Goal: Information Seeking & Learning: Learn about a topic

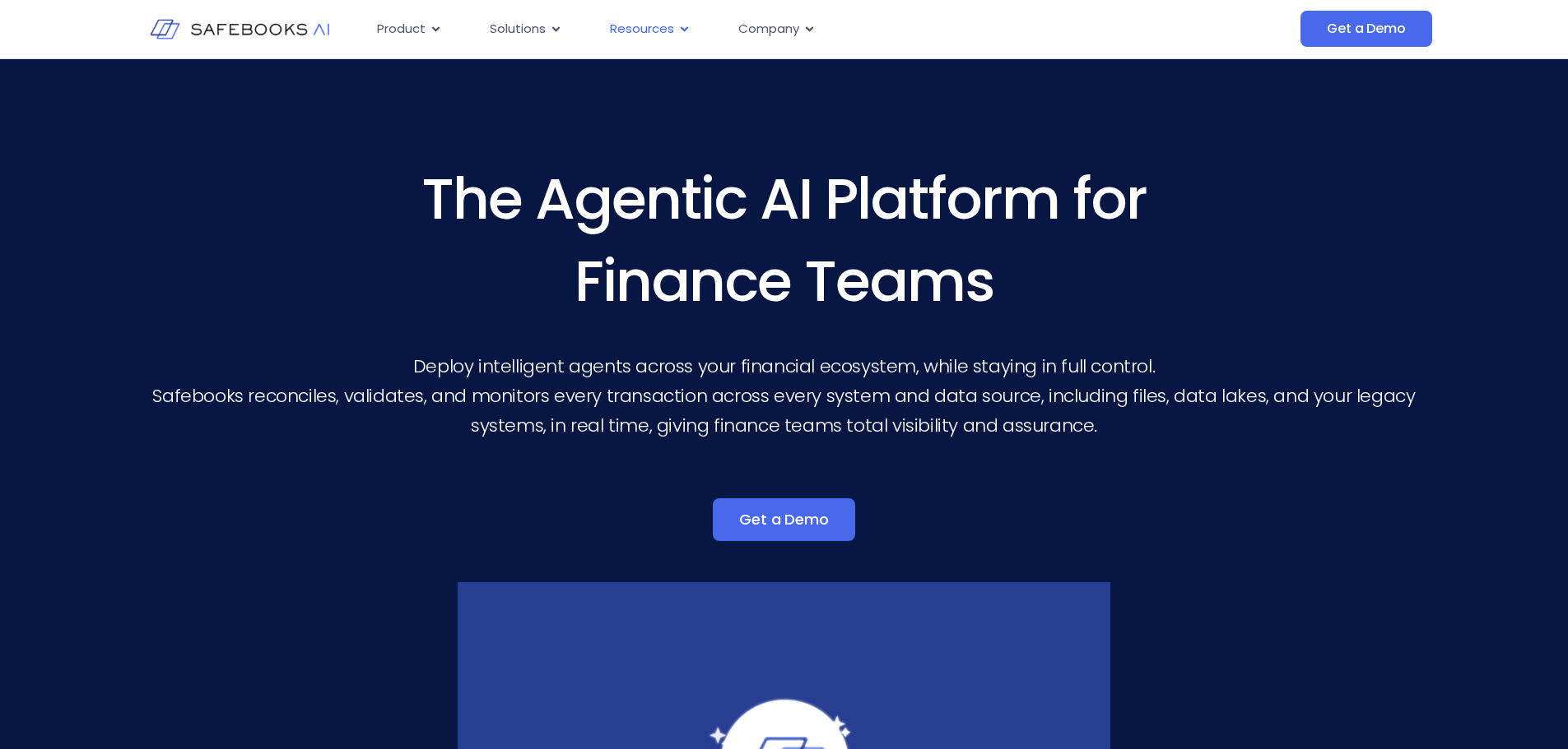
click at [664, 28] on span "Resources" at bounding box center [642, 29] width 64 height 19
click at [667, 28] on span "Resources" at bounding box center [642, 29] width 64 height 19
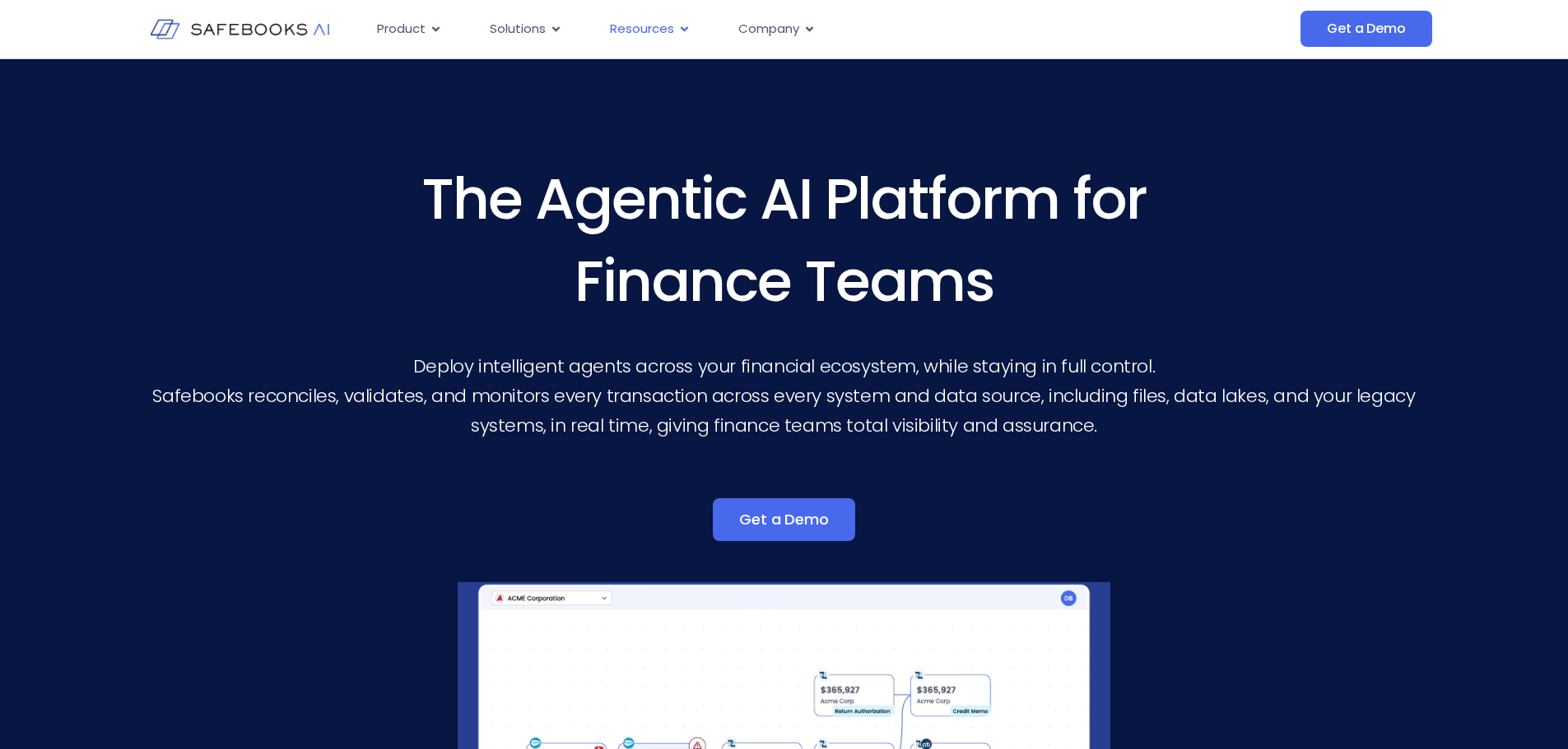
click at [678, 28] on icon "Menu" at bounding box center [684, 29] width 13 height 13
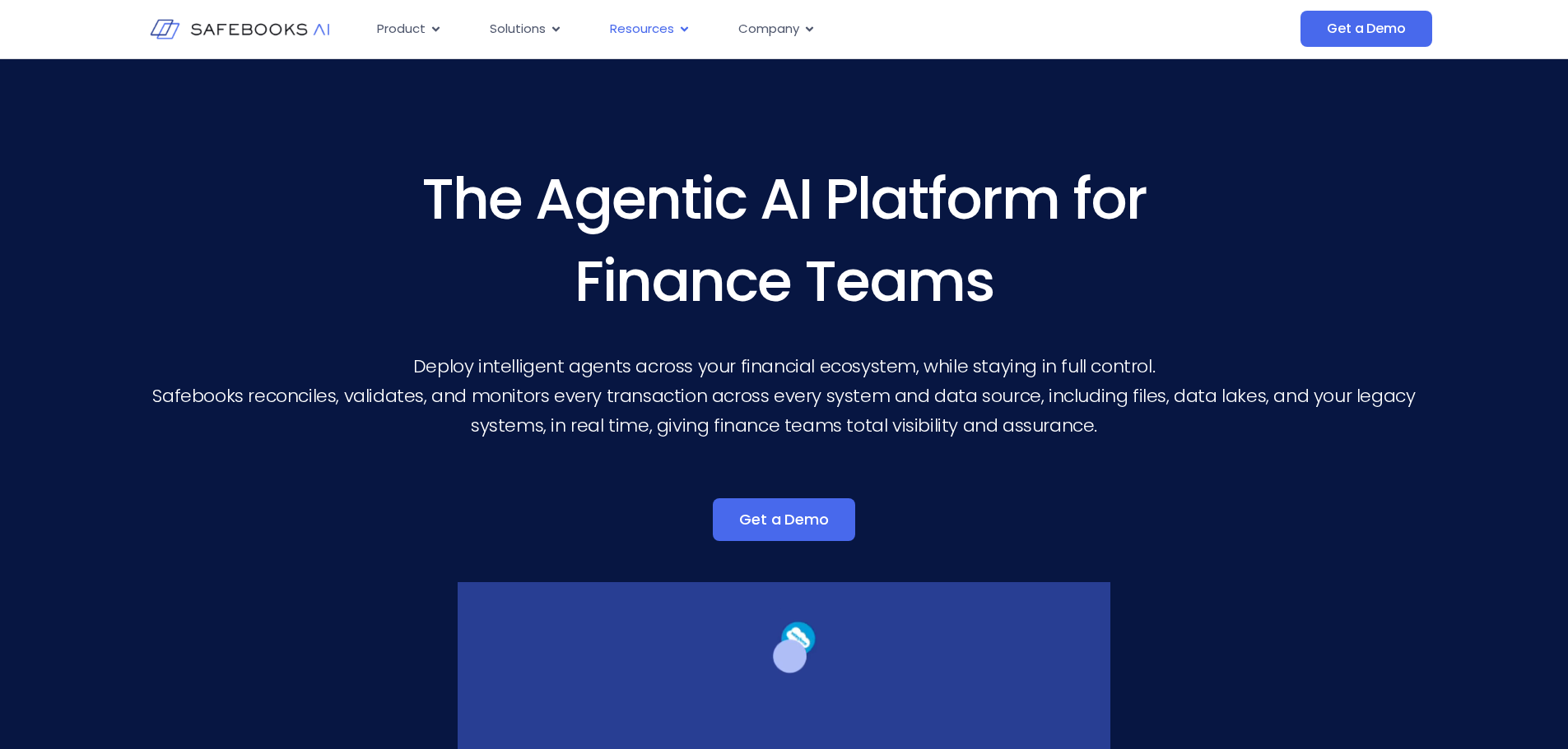
click at [682, 28] on icon "Menu" at bounding box center [684, 29] width 13 height 13
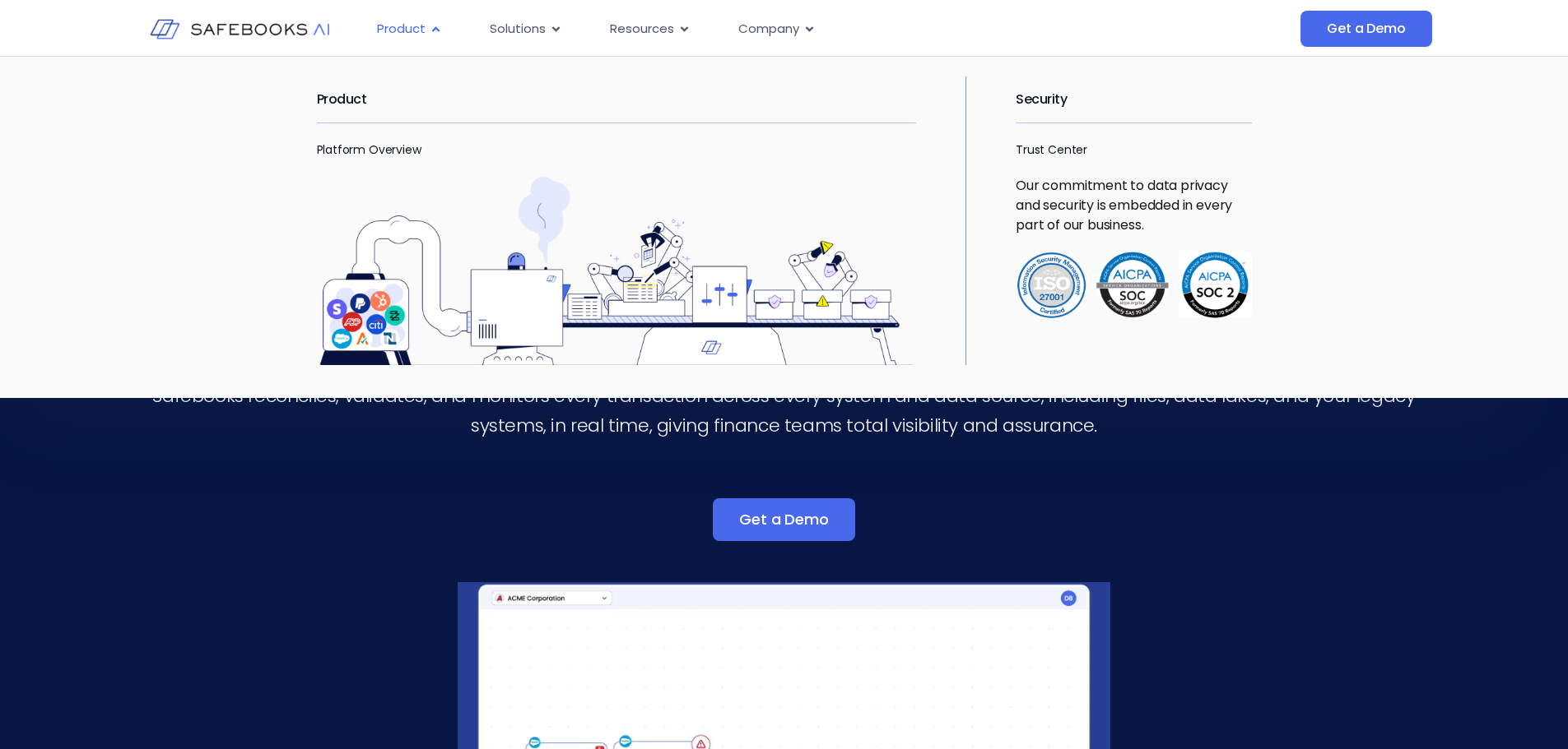
click at [407, 22] on span "Product" at bounding box center [402, 29] width 49 height 19
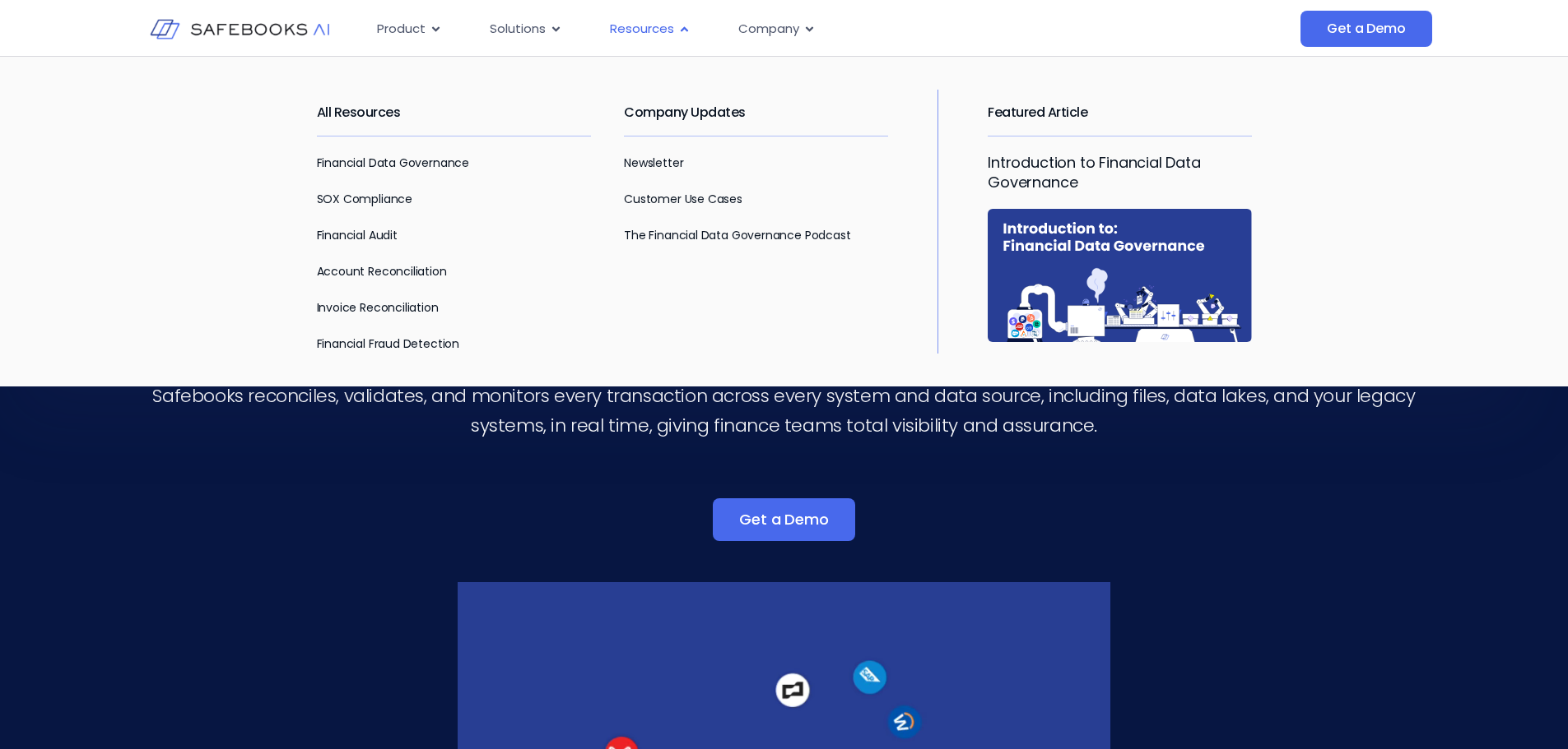
click at [637, 29] on span "Resources" at bounding box center [642, 29] width 64 height 19
click at [368, 197] on link "SOX Compliance" at bounding box center [364, 199] width 95 height 17
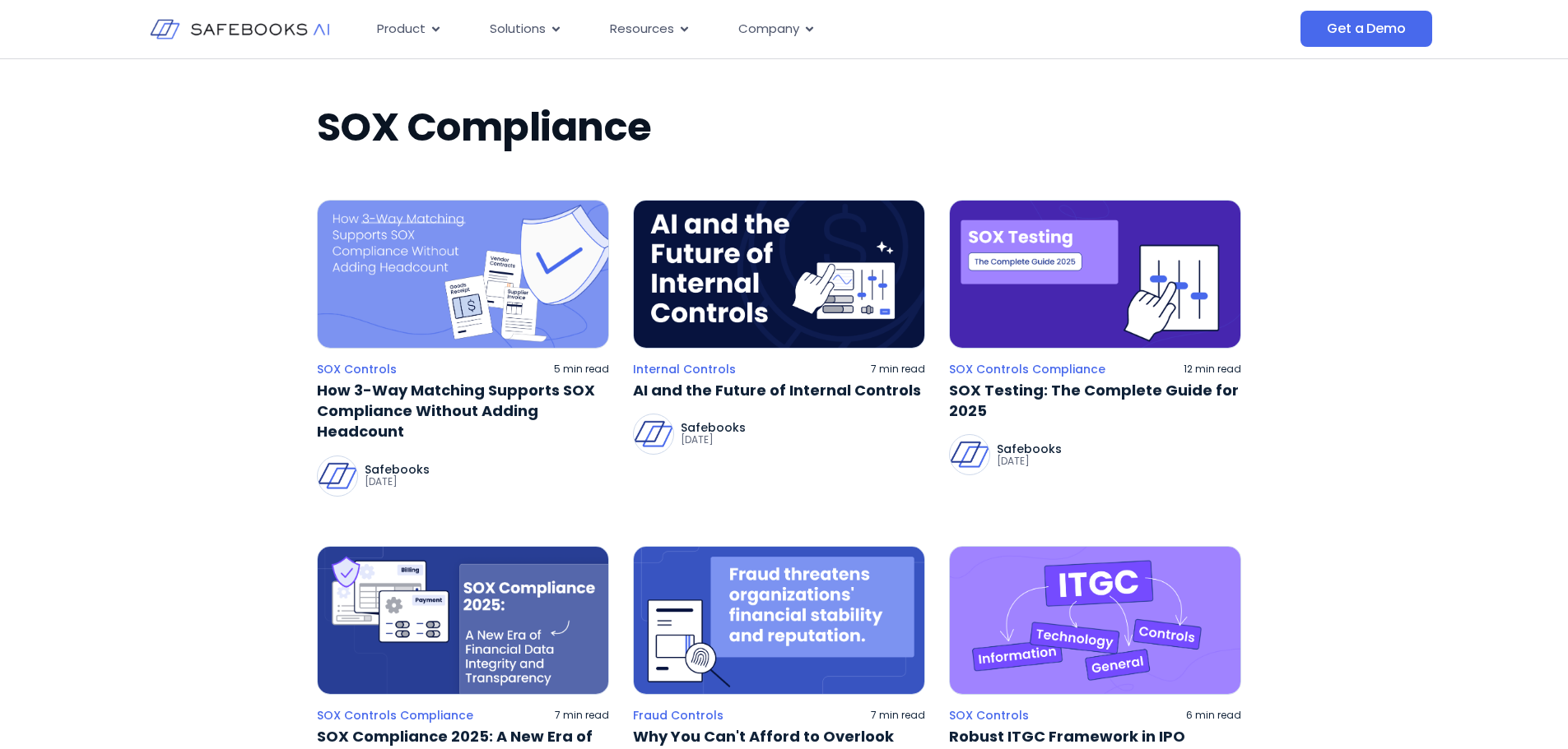
scroll to position [164, 0]
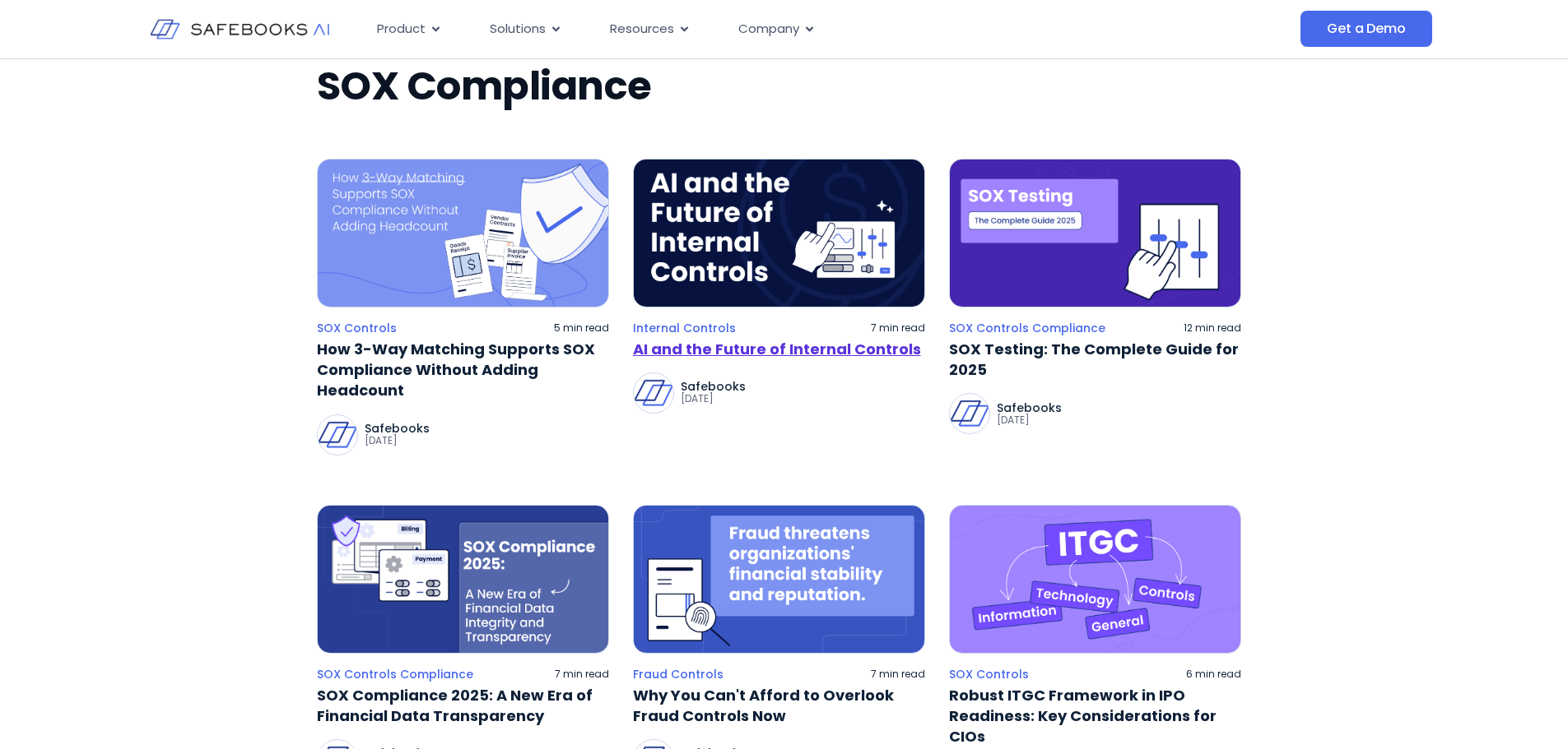
click at [731, 351] on link "AI and the Future of Internal Controls" at bounding box center [778, 349] width 292 height 20
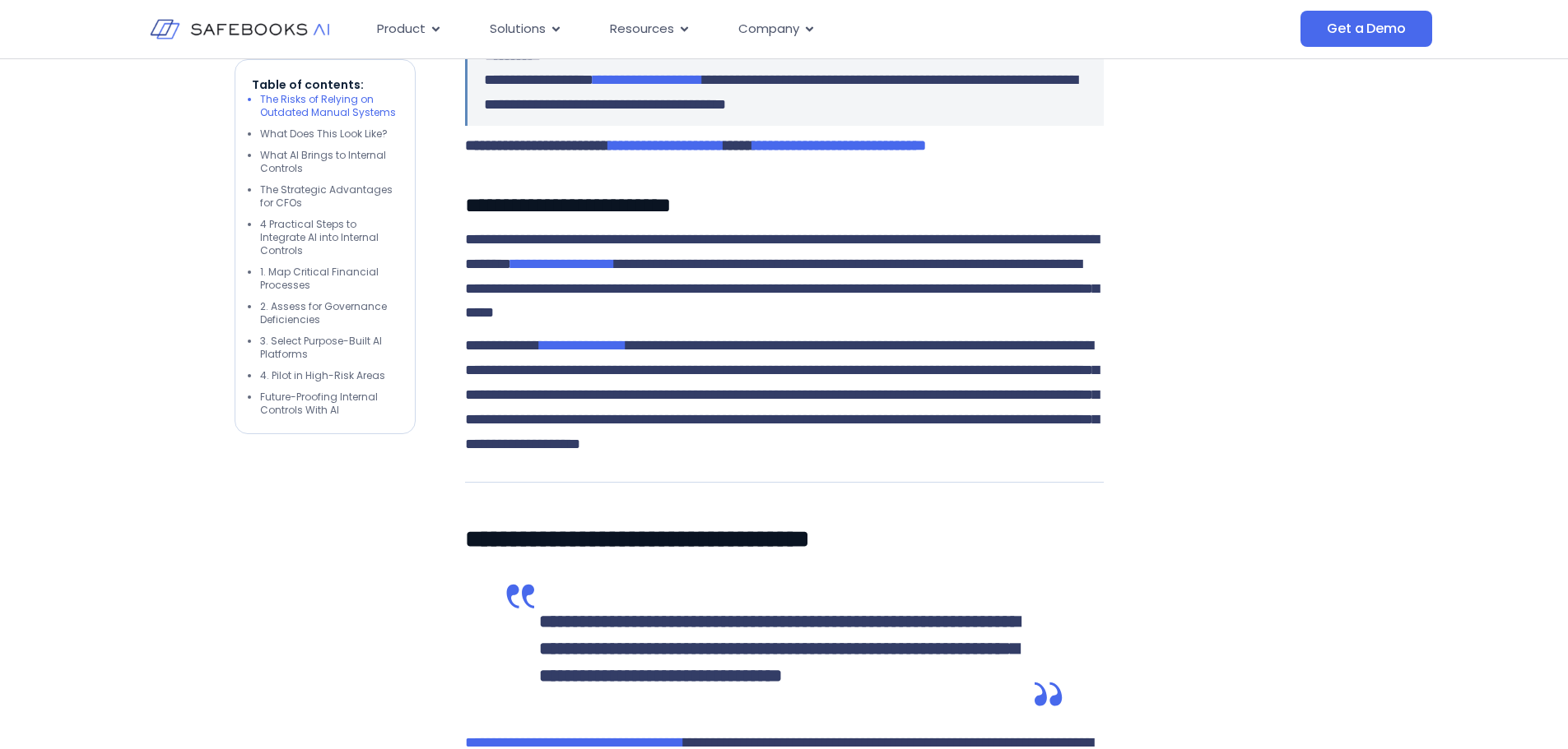
scroll to position [1563, 0]
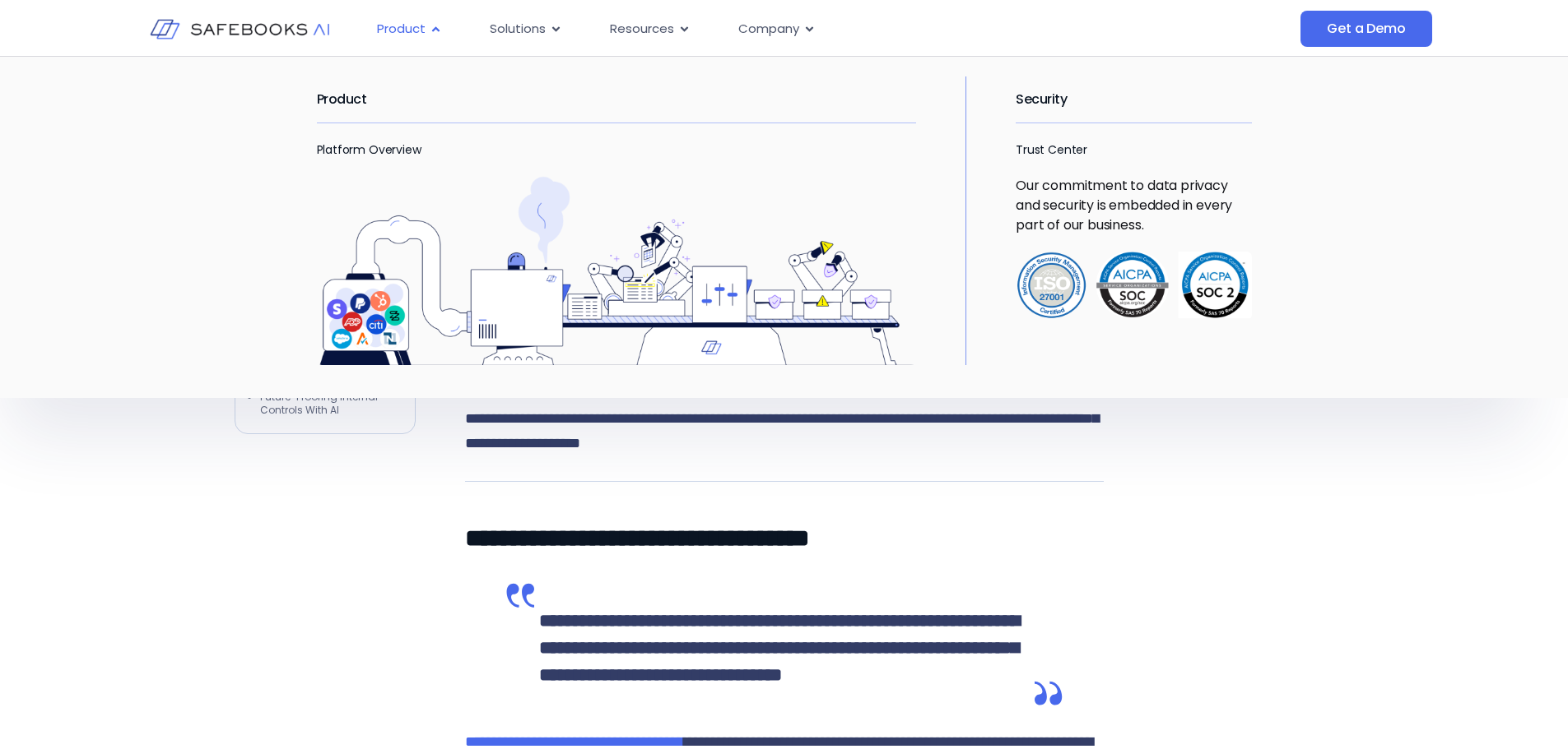
click at [438, 30] on icon "Menu" at bounding box center [435, 29] width 8 height 5
click at [430, 30] on icon "Menu" at bounding box center [435, 29] width 13 height 13
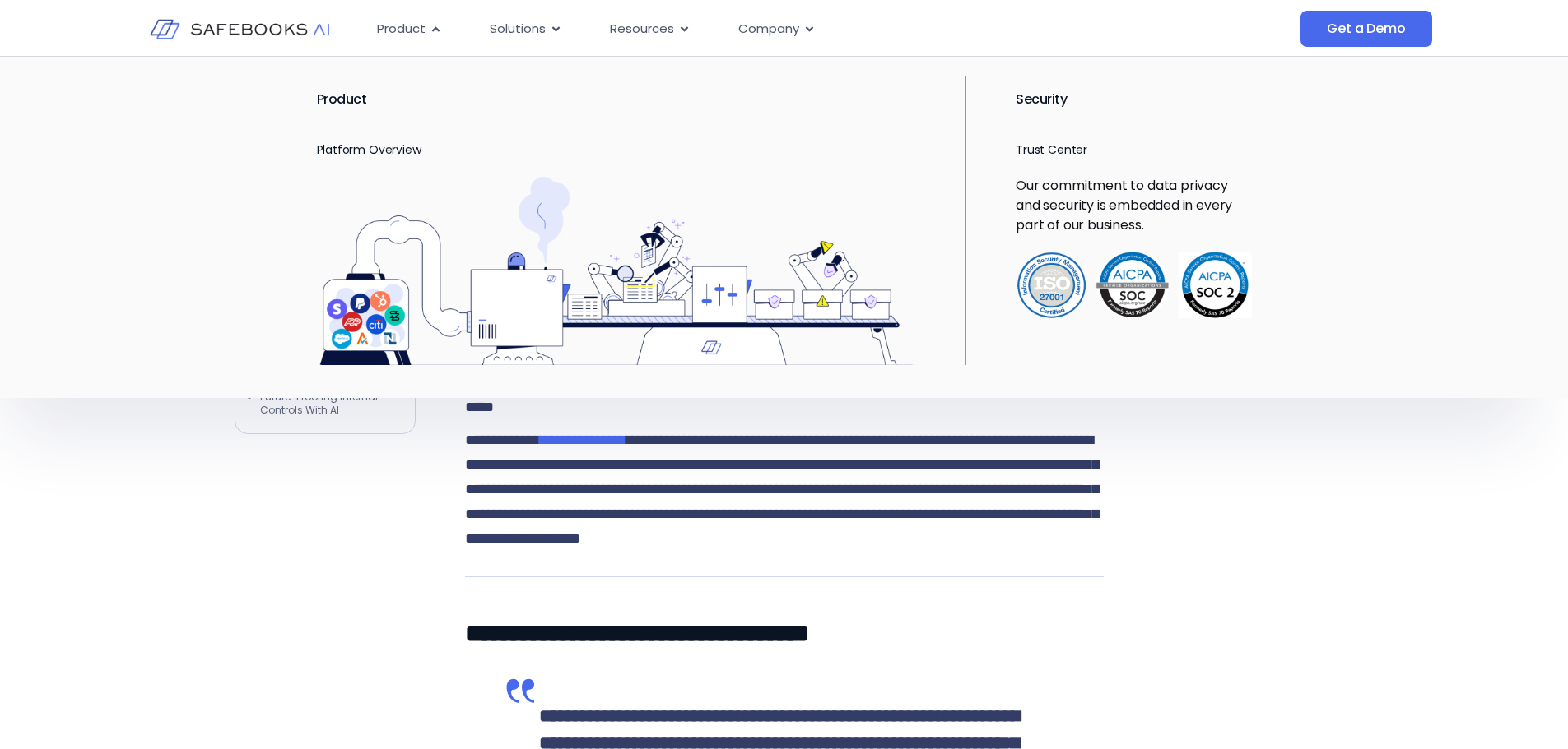
scroll to position [1234, 0]
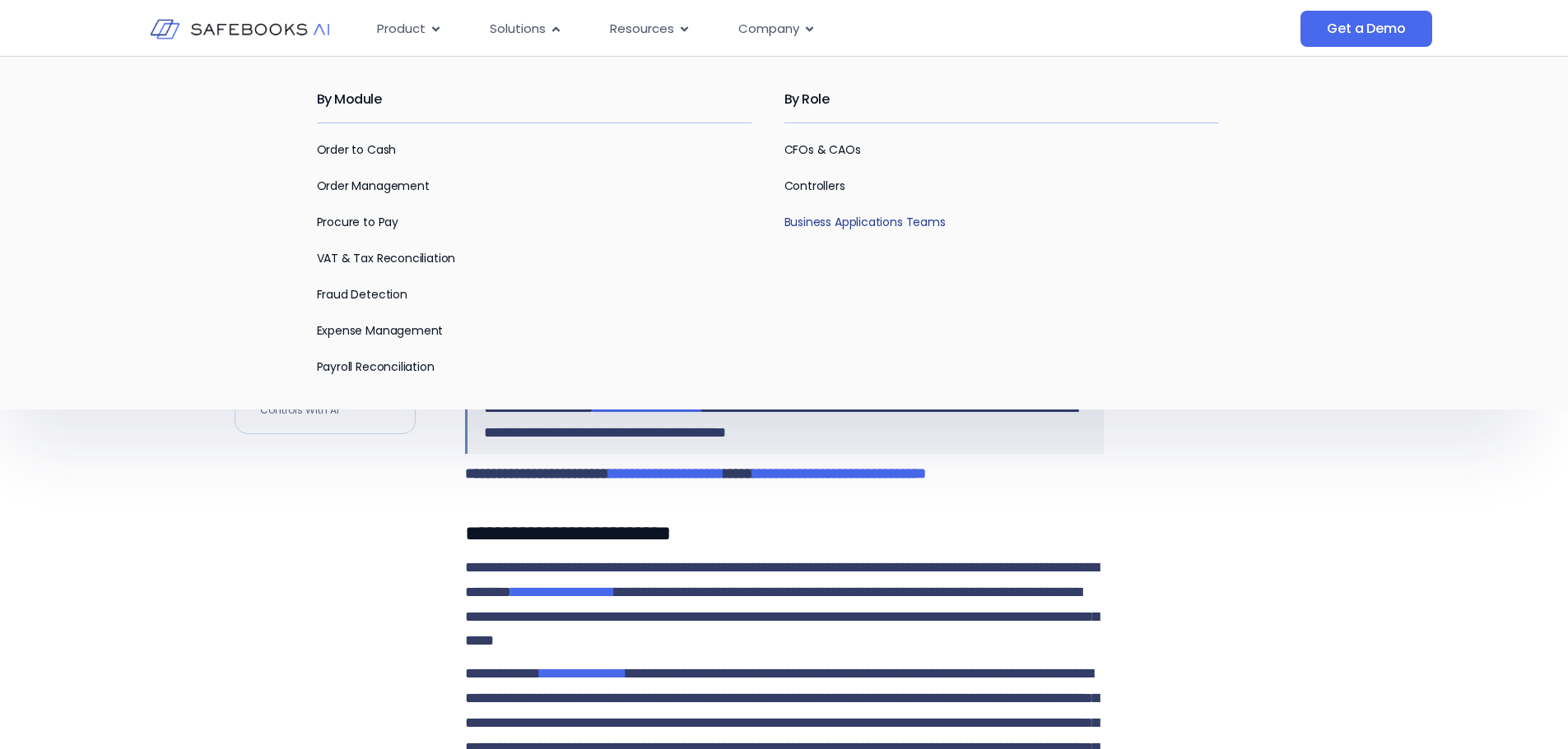
click at [920, 225] on link "Business Applications Teams" at bounding box center [865, 222] width 162 height 17
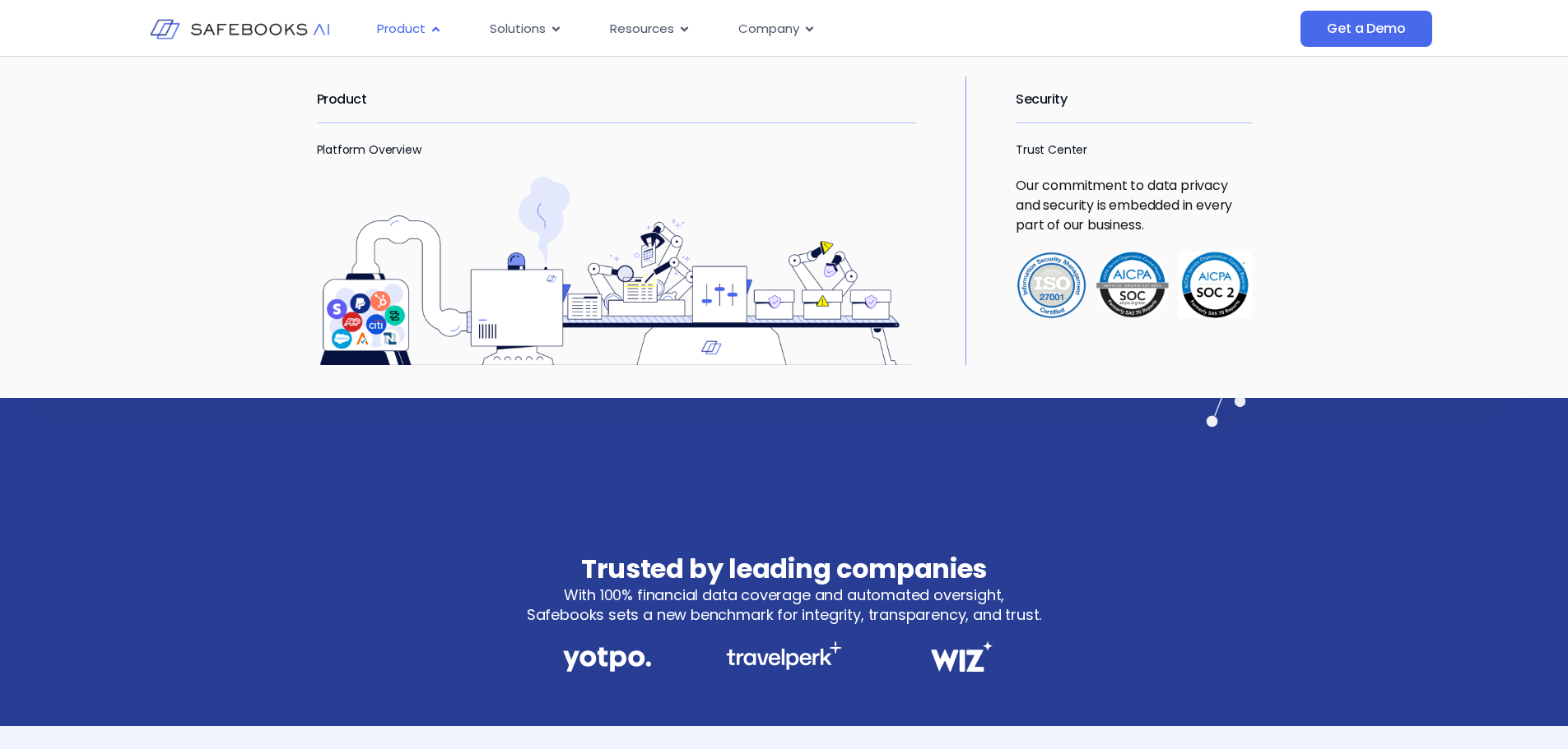
click at [410, 25] on span "Product" at bounding box center [402, 29] width 49 height 19
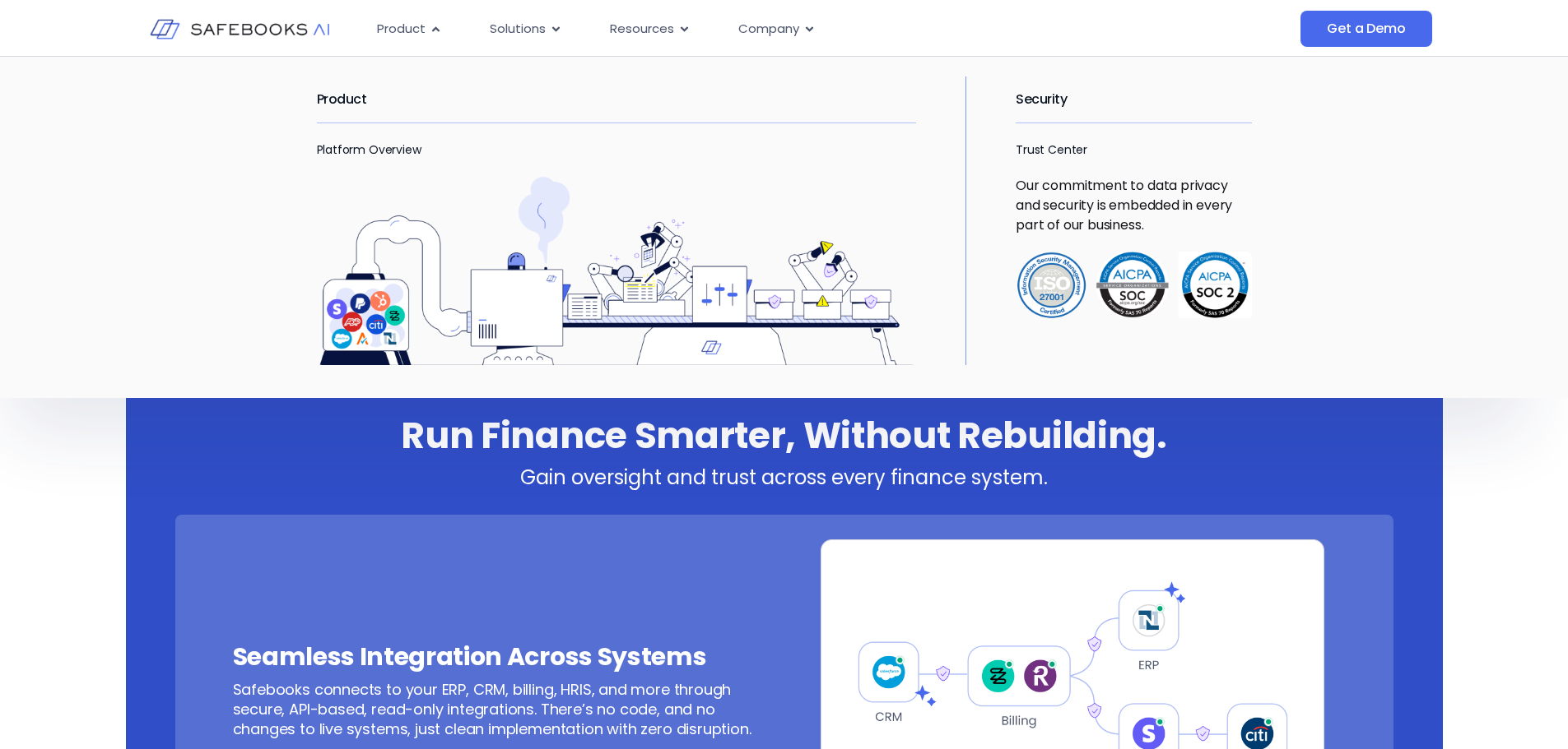
scroll to position [905, 0]
